Goal: Book appointment/travel/reservation

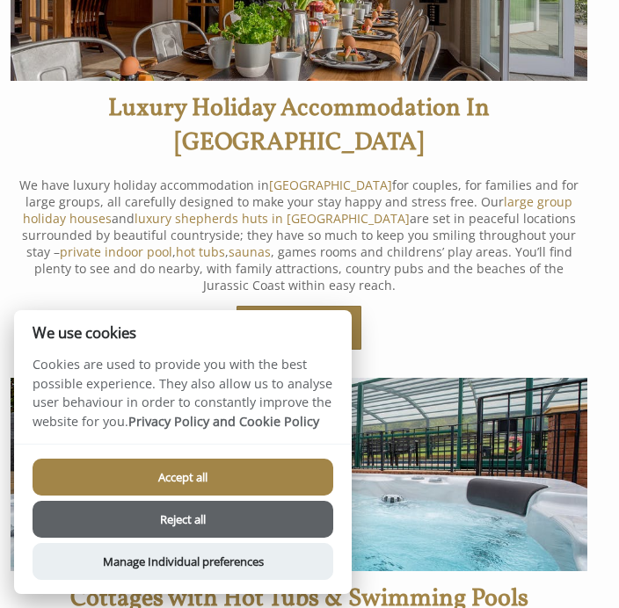
scroll to position [532, 0]
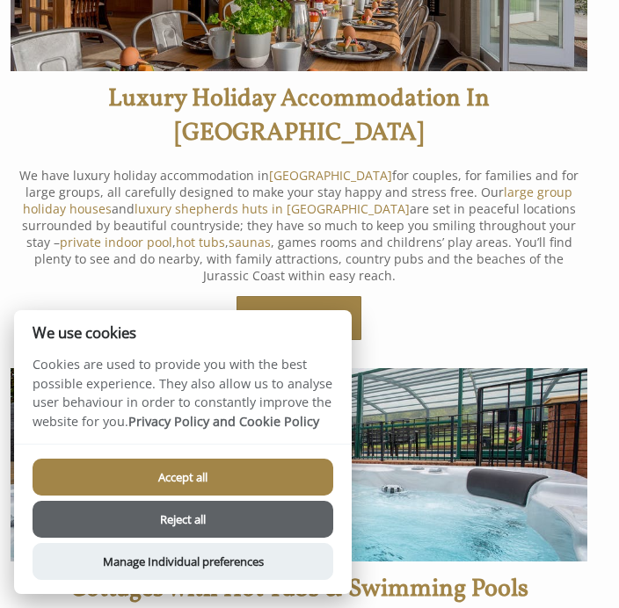
click at [273, 496] on button "Accept all" at bounding box center [183, 477] width 301 height 37
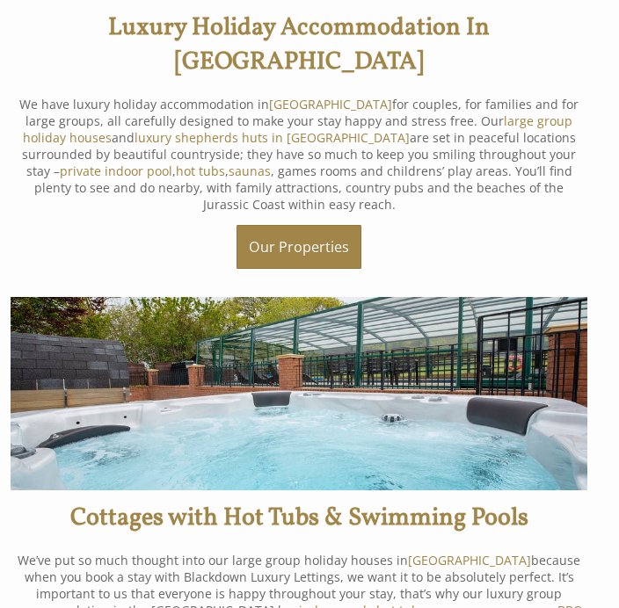
click at [338, 226] on link "Our Properties" at bounding box center [298, 248] width 125 height 44
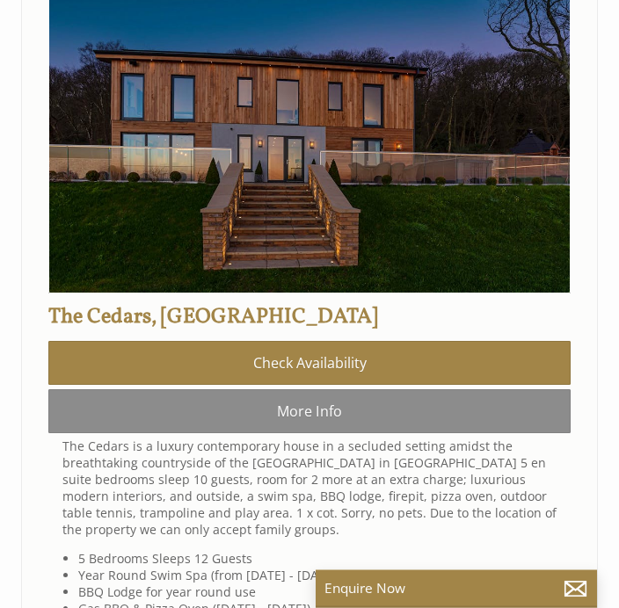
scroll to position [798, 0]
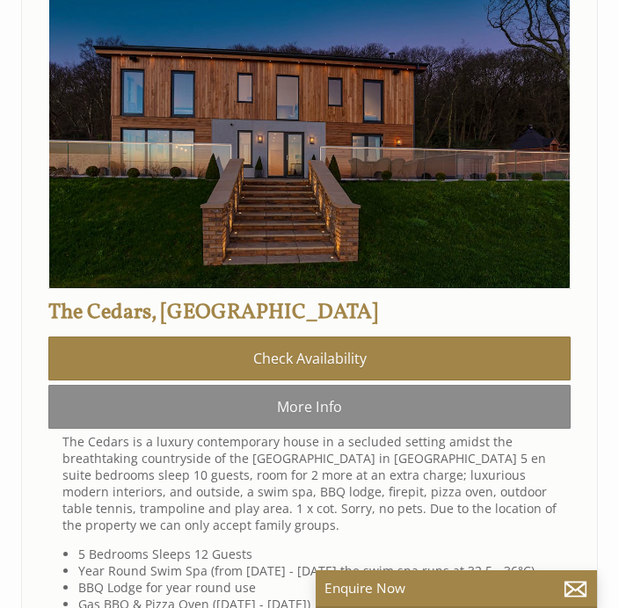
click at [352, 367] on link "Check Availability" at bounding box center [309, 359] width 522 height 44
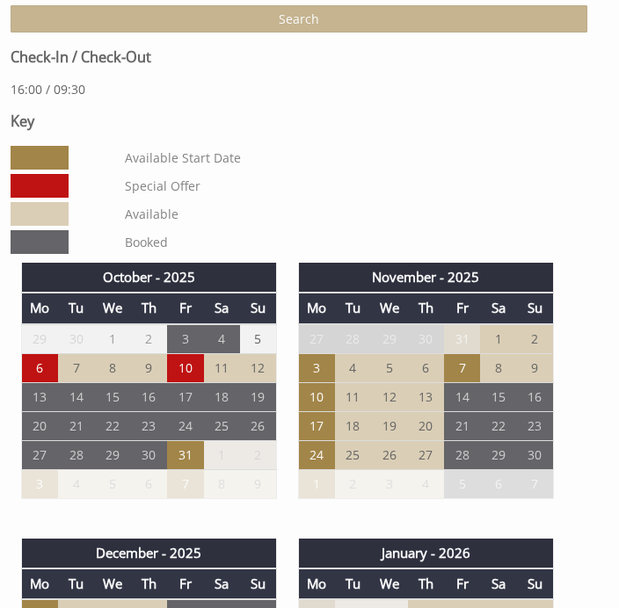
scroll to position [777, 0]
click at [470, 382] on td "7" at bounding box center [462, 367] width 36 height 29
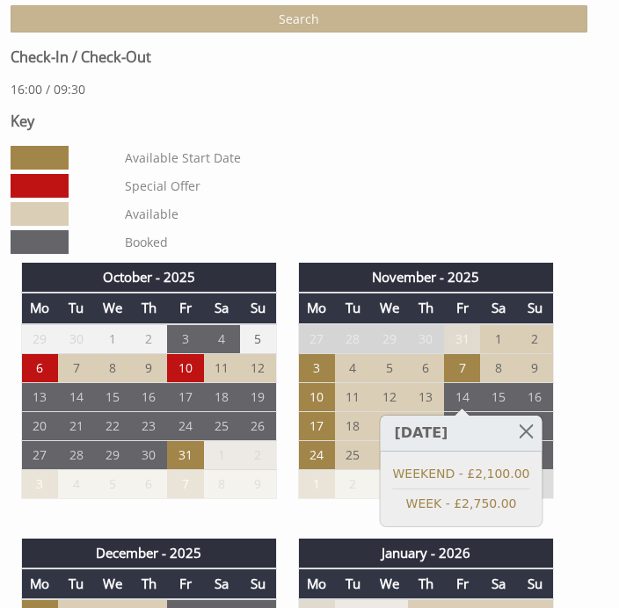
click at [531, 434] on link at bounding box center [526, 431] width 31 height 31
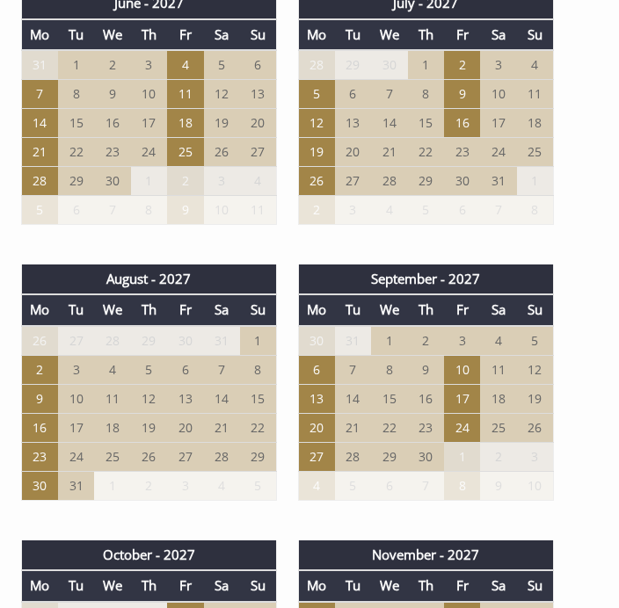
scroll to position [3815, 0]
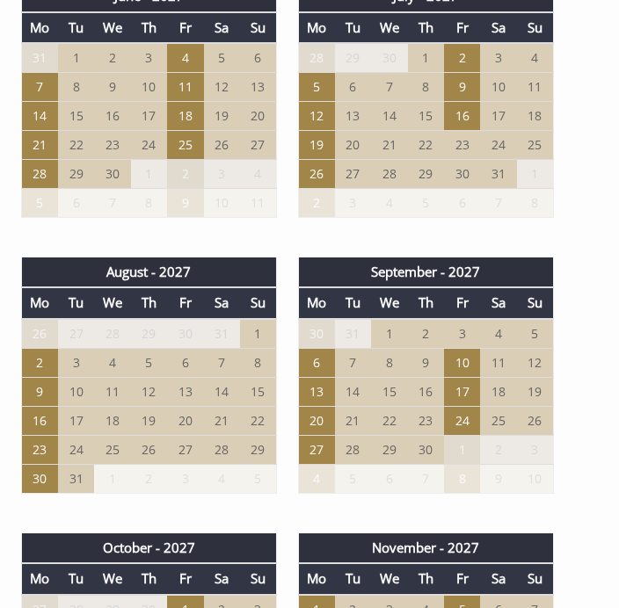
click at [323, 407] on td "13" at bounding box center [316, 392] width 36 height 29
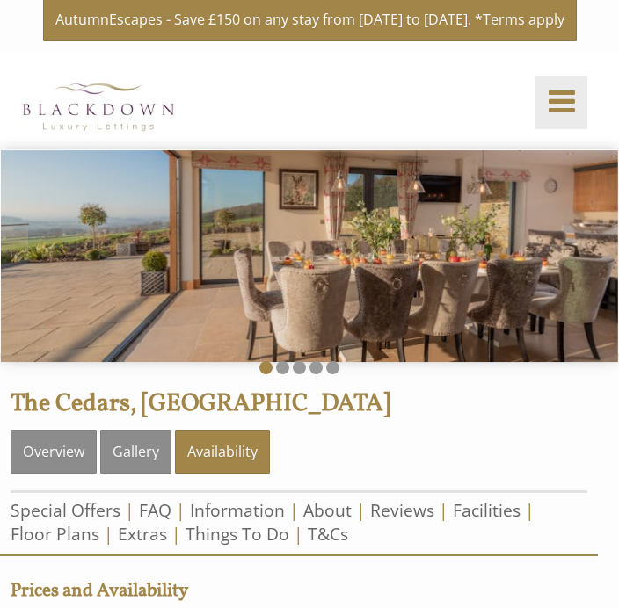
scroll to position [0, 0]
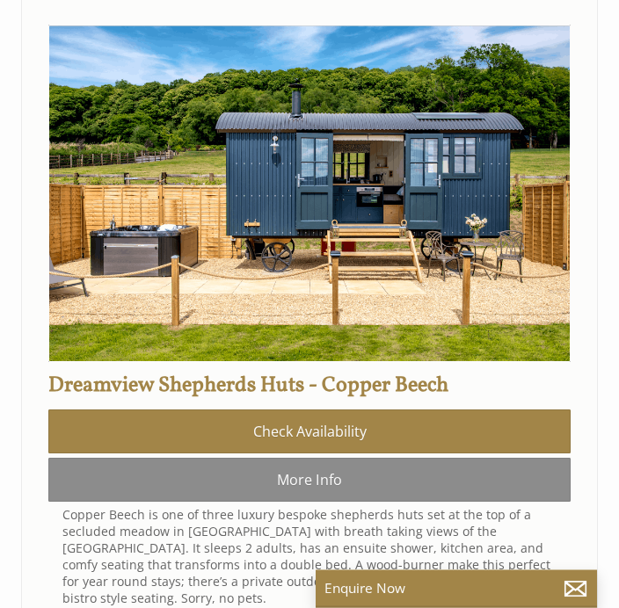
scroll to position [2279, 0]
click at [366, 453] on link "Check Availability" at bounding box center [309, 431] width 522 height 44
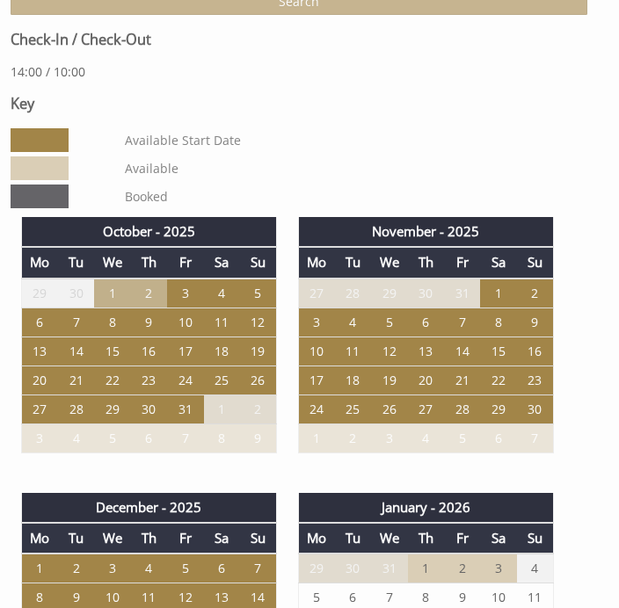
scroll to position [793, 0]
click at [328, 366] on td "10" at bounding box center [316, 351] width 36 height 29
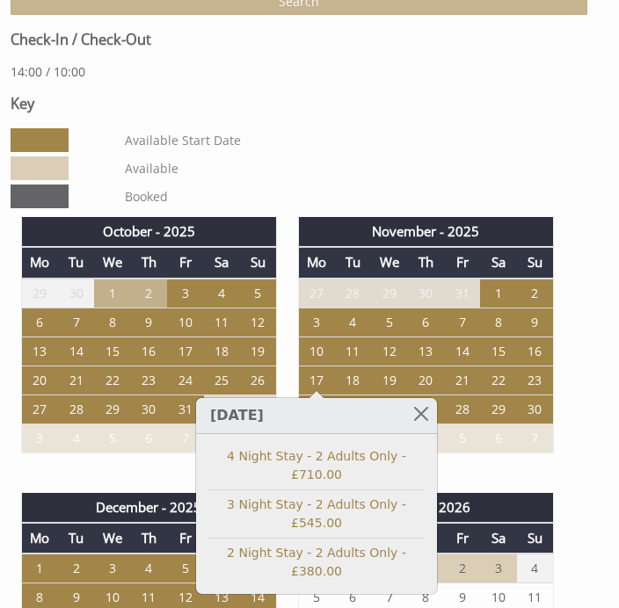
scroll to position [794, 0]
click at [424, 419] on link at bounding box center [421, 413] width 31 height 31
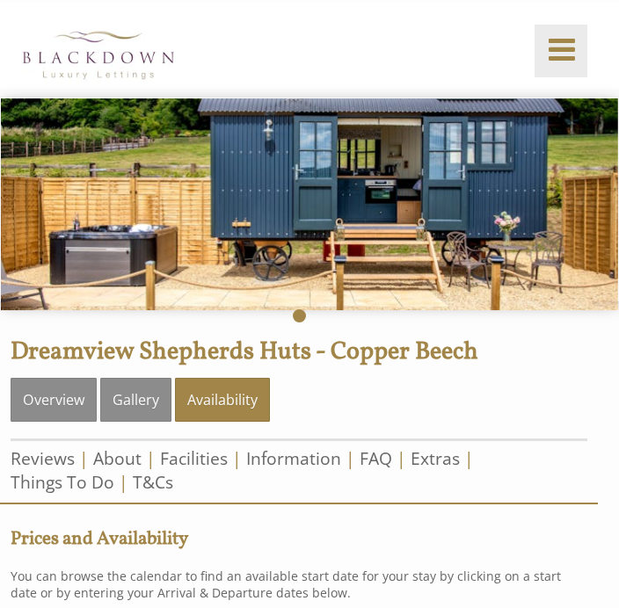
scroll to position [0, 0]
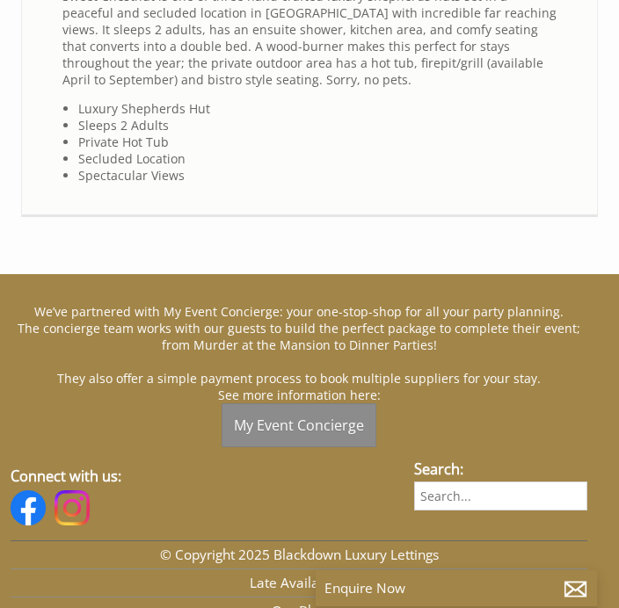
scroll to position [4850, 0]
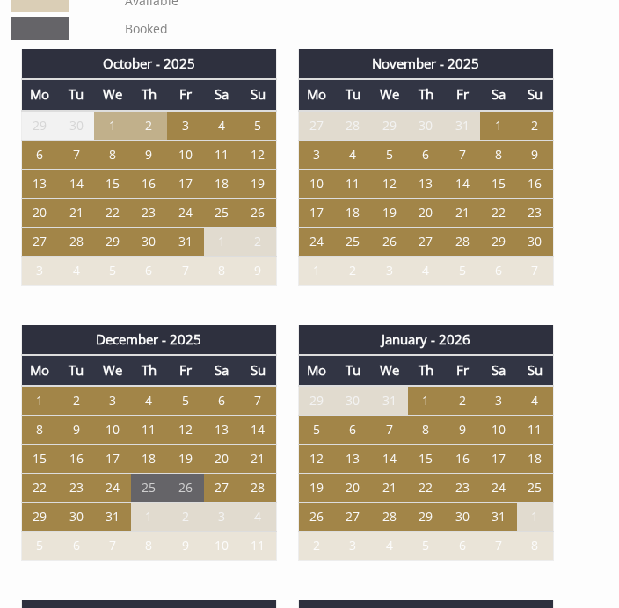
scroll to position [962, 0]
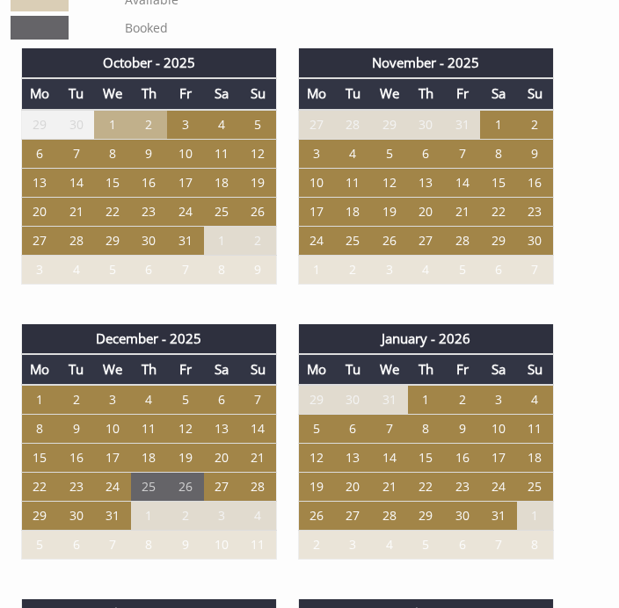
click at [427, 416] on td "1" at bounding box center [426, 401] width 36 height 30
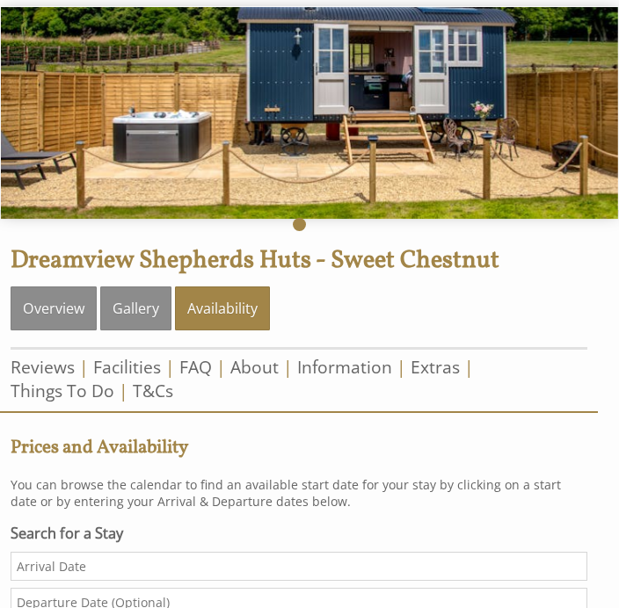
scroll to position [0, 0]
